Goal: Task Accomplishment & Management: Use online tool/utility

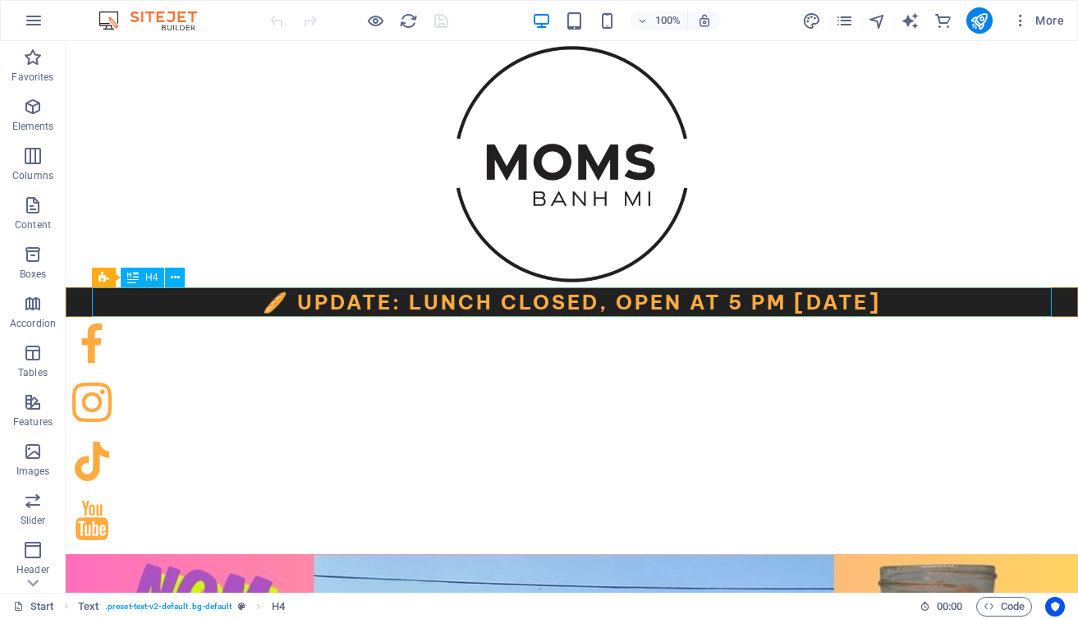
click at [760, 300] on div "🥖 Update: Lunch Closed, OPEN at 5 PM [DATE]" at bounding box center [572, 302] width 960 height 30
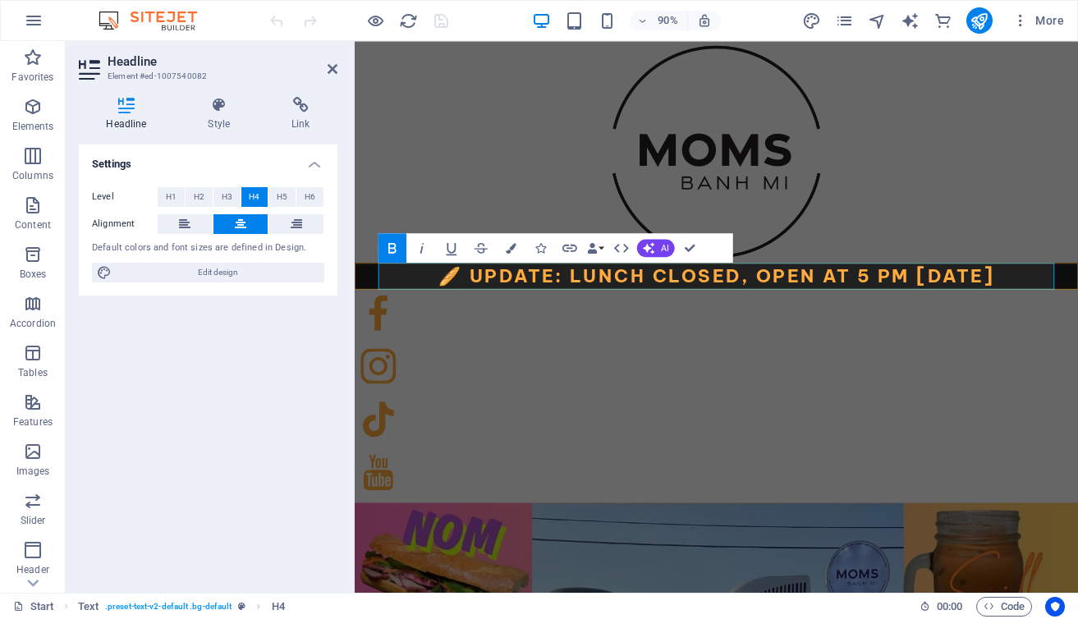
click at [920, 297] on strong "🥖 Update: Lunch Closed, OPEN at 5 PM [DATE]" at bounding box center [757, 302] width 618 height 25
drag, startPoint x: 652, startPoint y: 297, endPoint x: 567, endPoint y: 310, distance: 86.3
click at [567, 310] on strong "🥖 Update: Lunch Closed, OPEN at 5 PM [DATE]" at bounding box center [757, 302] width 618 height 25
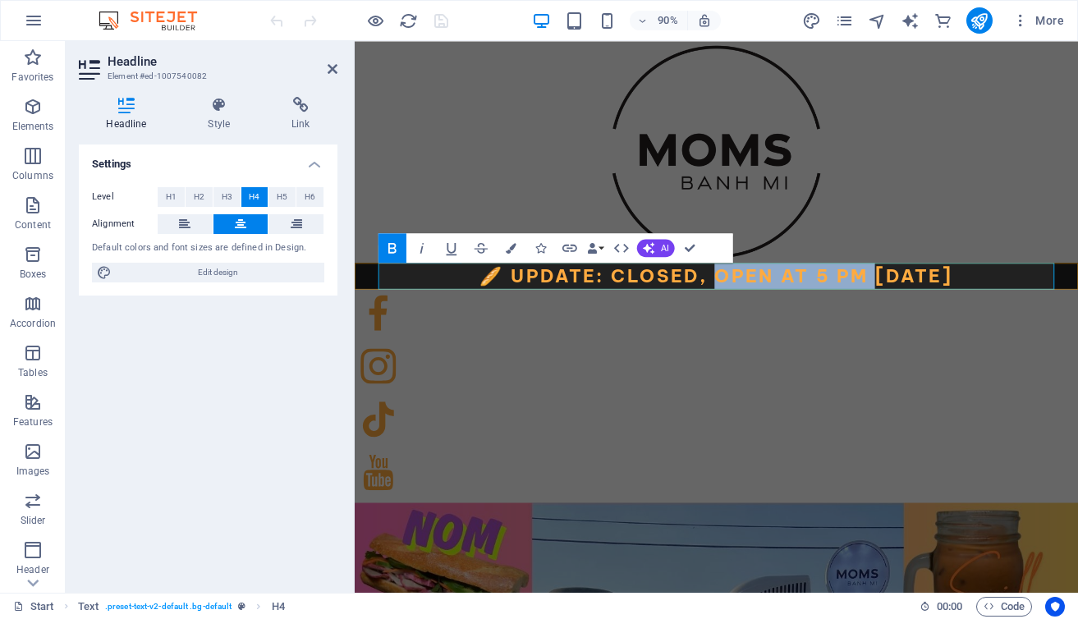
drag, startPoint x: 900, startPoint y: 303, endPoint x: 728, endPoint y: 296, distance: 172.6
click at [728, 296] on strong "🥖 Update: Closed, OPEN at 5 PM [DATE]" at bounding box center [757, 302] width 526 height 25
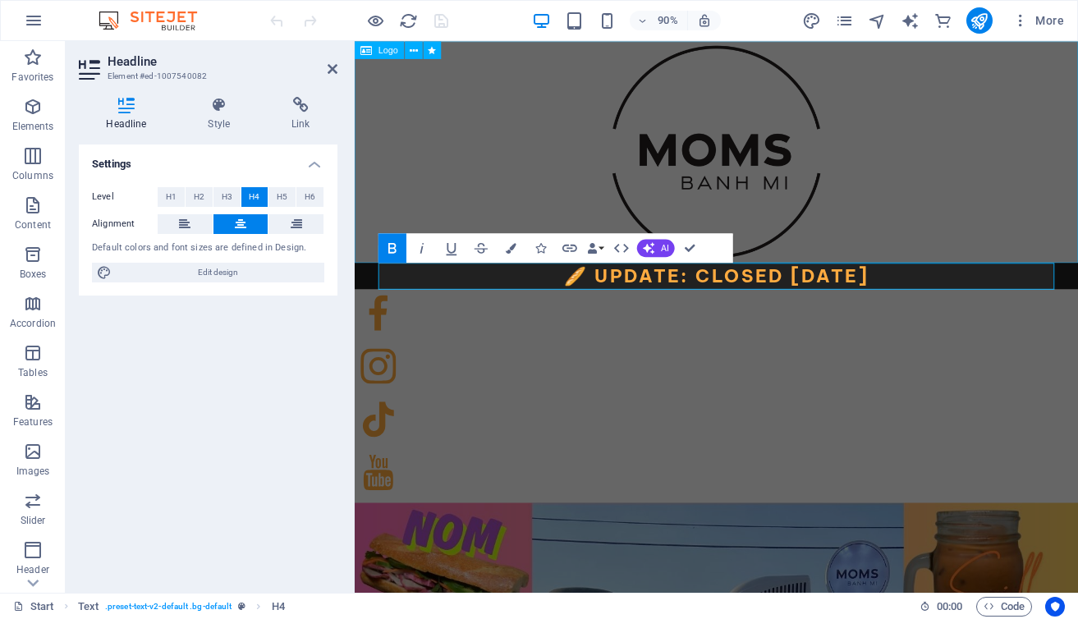
click at [429, 169] on div at bounding box center [757, 164] width 804 height 246
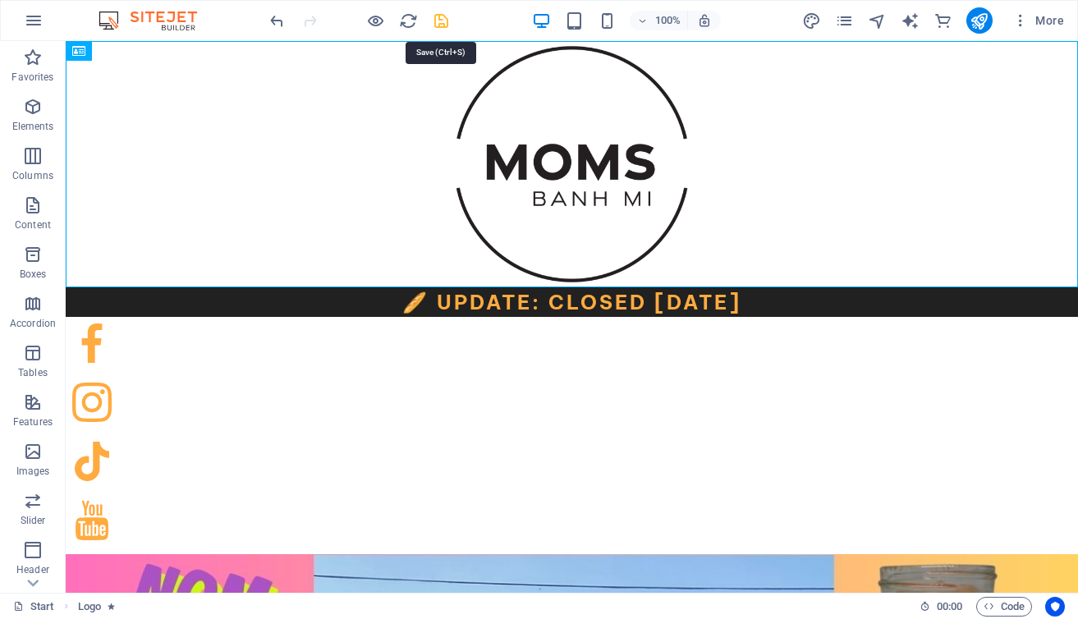
click at [440, 15] on icon "save" at bounding box center [441, 20] width 19 height 19
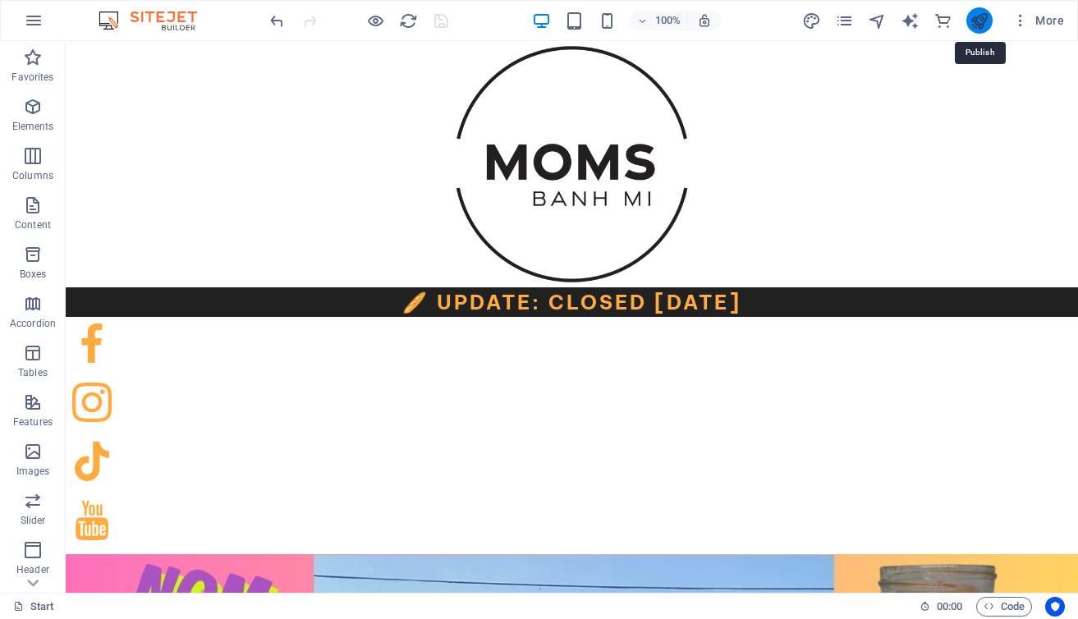
click at [984, 23] on icon "publish" at bounding box center [979, 20] width 19 height 19
